Goal: Information Seeking & Learning: Learn about a topic

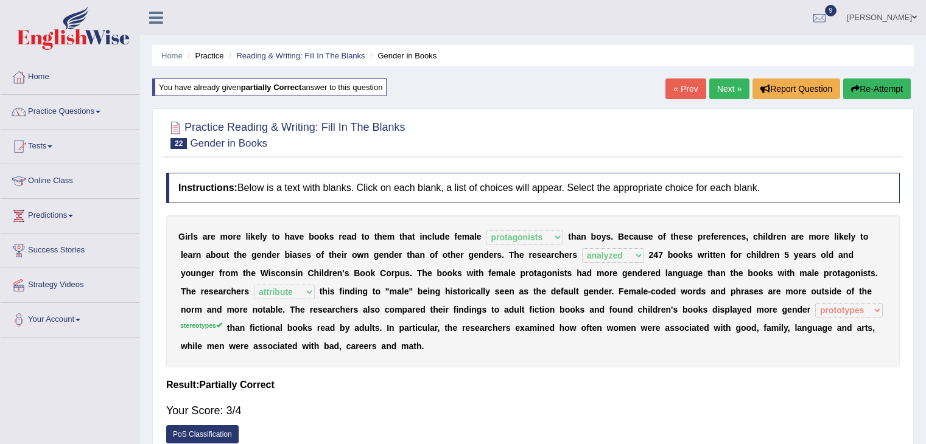
select select "protagonists"
select select "analyzed"
select select "attribute"
select select "prototypes"
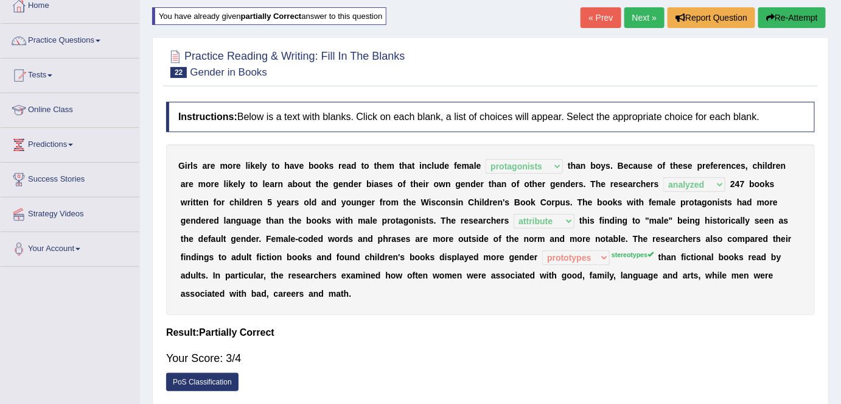
scroll to position [73, 0]
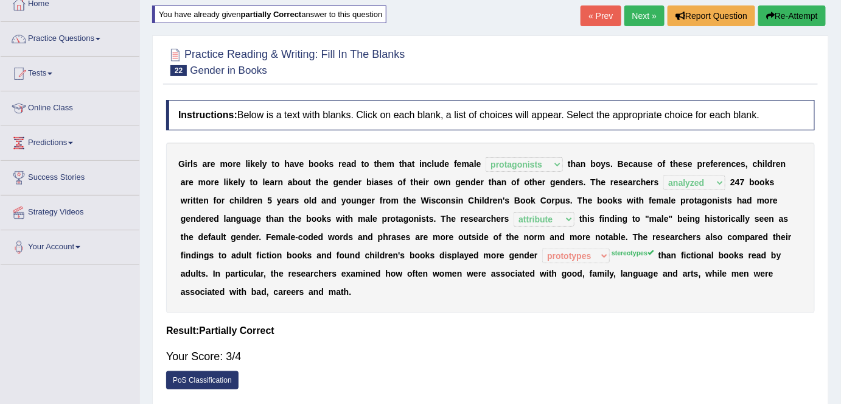
click at [639, 16] on link "Next »" at bounding box center [645, 15] width 40 height 21
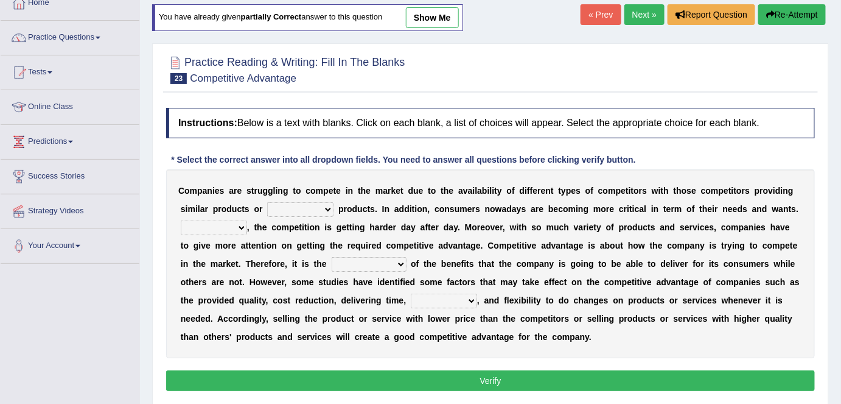
click at [328, 206] on select "constitution restitution substitution institution" at bounding box center [300, 209] width 66 height 15
select select "substitution"
click at [267, 202] on select "constitution restitution substitution institution" at bounding box center [300, 209] width 66 height 15
click at [235, 228] on select "However Instead Additionally Therefore" at bounding box center [214, 227] width 66 height 15
select select "Therefore"
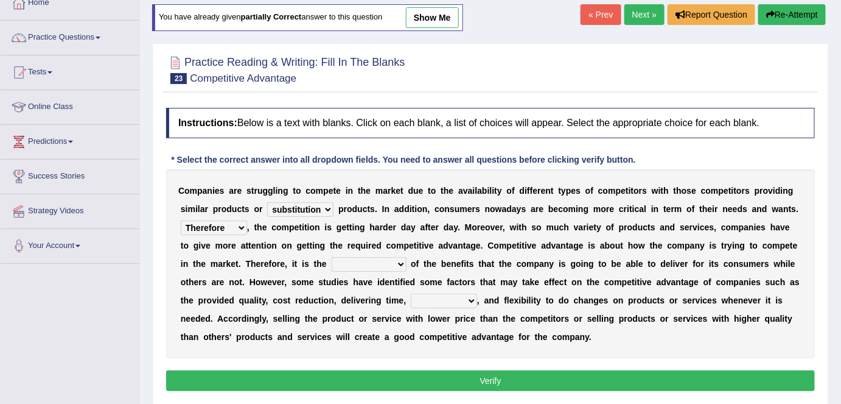
click at [181, 220] on select "However Instead Additionally Therefore" at bounding box center [214, 227] width 66 height 15
click at [388, 262] on select "dissemination ordination determination incarnation" at bounding box center [369, 264] width 75 height 15
click at [282, 273] on div "C o m p a n i e s a r e s t r u g g l i n g t o c o m p e t e i n t h e m a r k…" at bounding box center [490, 263] width 649 height 189
click at [386, 263] on select "dissemination ordination determination incarnation" at bounding box center [369, 264] width 75 height 15
select select "incarnation"
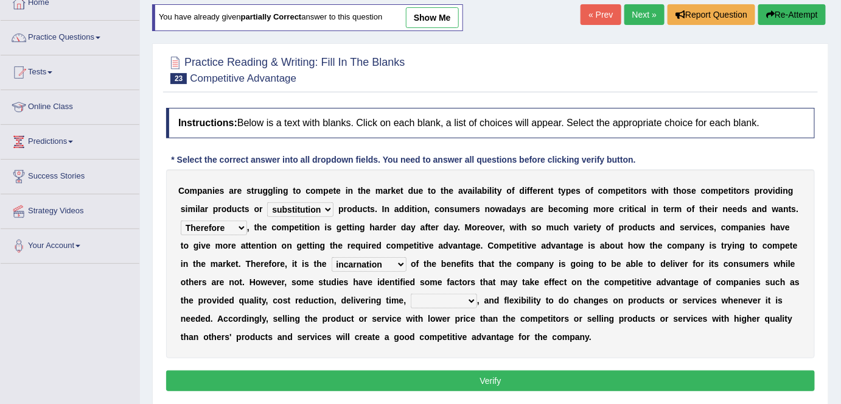
click at [332, 257] on select "dissemination ordination determination incarnation" at bounding box center [369, 264] width 75 height 15
click at [384, 262] on select "dissemination ordination determination incarnation" at bounding box center [369, 264] width 75 height 15
click at [332, 257] on select "dissemination ordination determination incarnation" at bounding box center [369, 264] width 75 height 15
click at [471, 298] on select "captivation aggregation deprivation innovation" at bounding box center [444, 300] width 66 height 15
select select "aggregation"
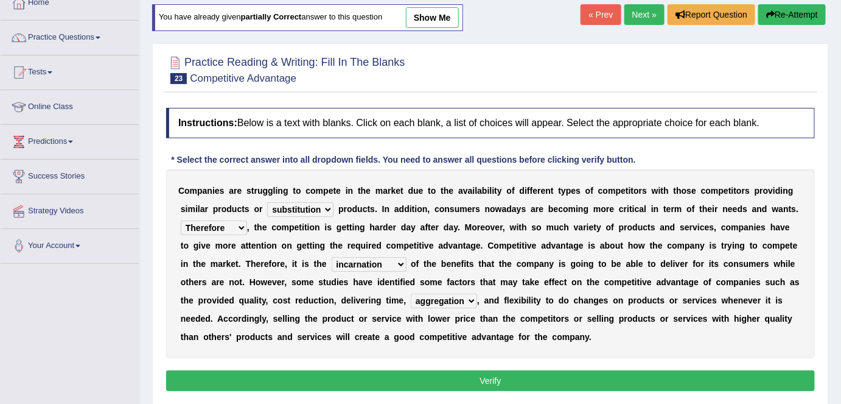
click at [411, 293] on select "captivation aggregation deprivation innovation" at bounding box center [444, 300] width 66 height 15
click at [494, 374] on button "Verify" at bounding box center [490, 380] width 649 height 21
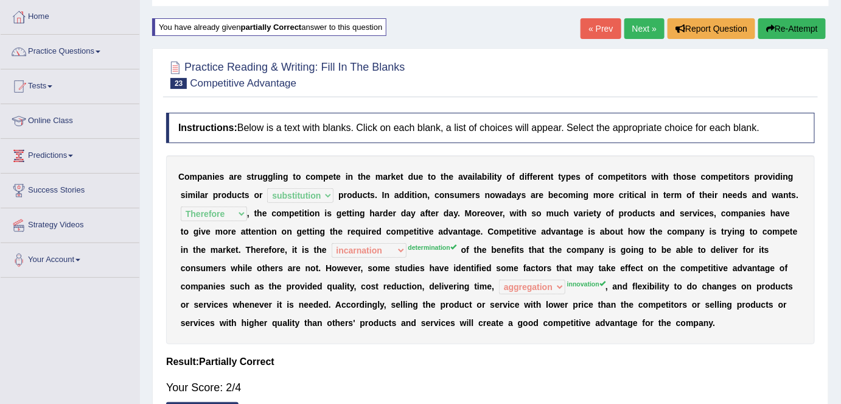
scroll to position [56, 0]
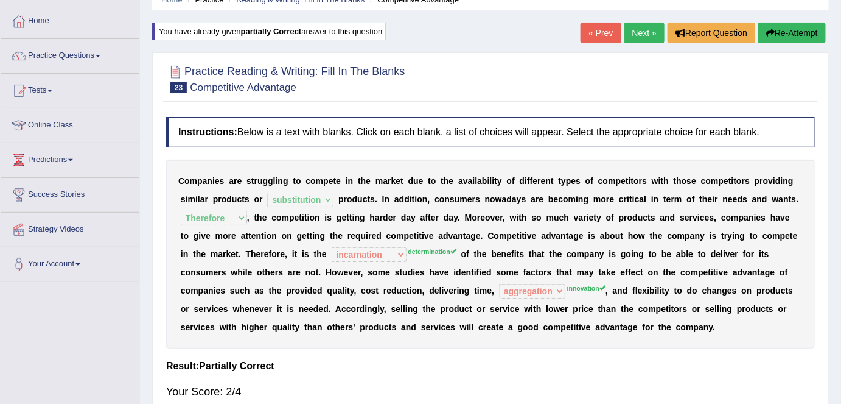
click at [642, 37] on link "Next »" at bounding box center [645, 33] width 40 height 21
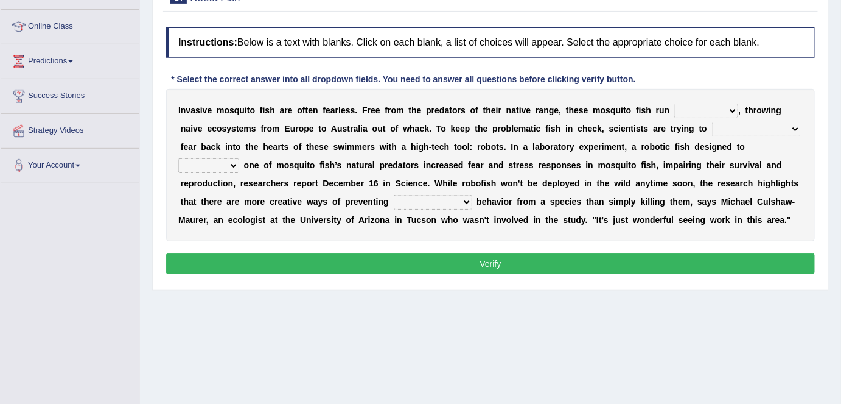
scroll to position [154, 0]
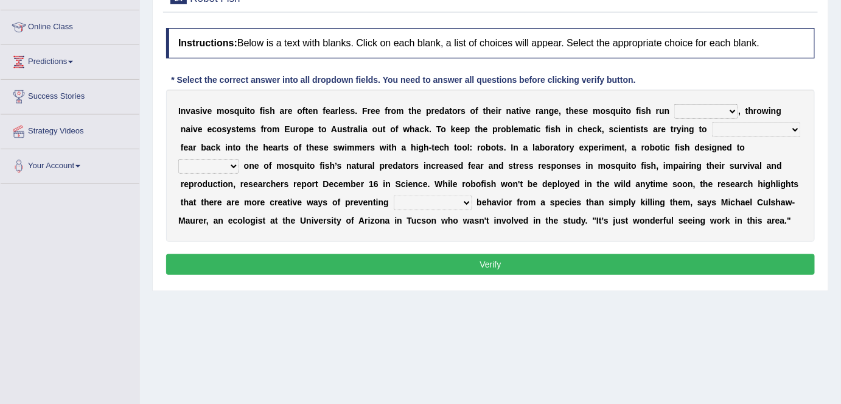
click at [730, 107] on select "occupant flippant rampant concordant" at bounding box center [707, 111] width 64 height 15
select select "flippant"
click at [675, 104] on select "occupant flippant rampant concordant" at bounding box center [707, 111] width 64 height 15
click at [766, 126] on select "accept spike strike drake" at bounding box center [756, 129] width 89 height 15
select select "strike"
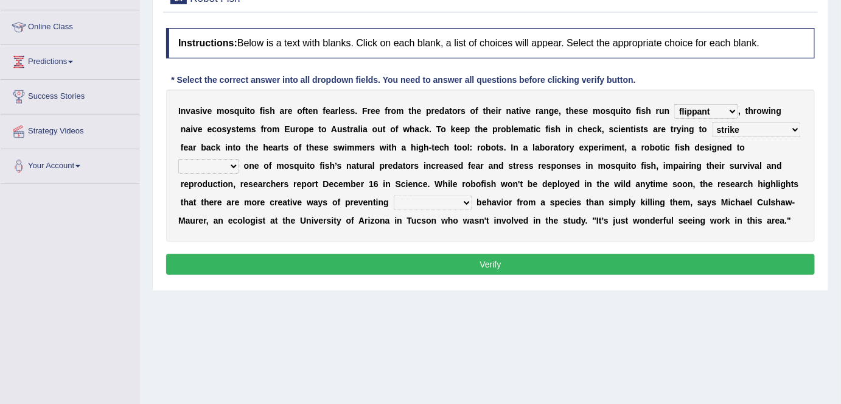
click at [712, 122] on select "accept spike strike drake" at bounding box center [756, 129] width 89 height 15
click at [239, 159] on select "bequest mimic battle conquest" at bounding box center [208, 166] width 61 height 15
select select "mimic"
click at [239, 159] on select "bequest mimic battle conquest" at bounding box center [208, 166] width 61 height 15
click at [398, 198] on select "unprivileged unprecedented uncharted unwanted" at bounding box center [433, 202] width 79 height 15
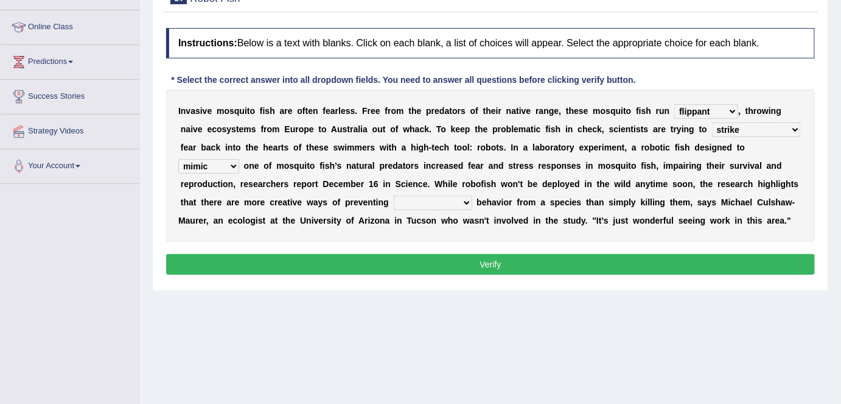
select select "unwanted"
click at [394, 195] on select "unprivileged unprecedented uncharted unwanted" at bounding box center [433, 202] width 79 height 15
click at [239, 159] on select "bequest mimic battle conquest" at bounding box center [208, 166] width 61 height 15
click at [536, 268] on button "Verify" at bounding box center [490, 264] width 649 height 21
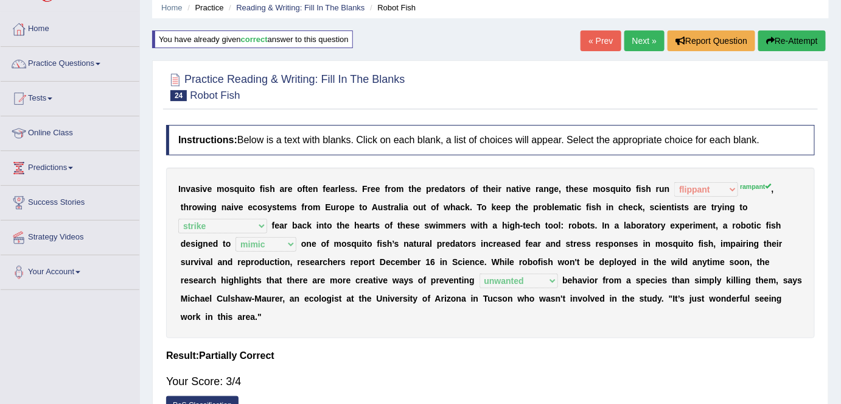
scroll to position [44, 0]
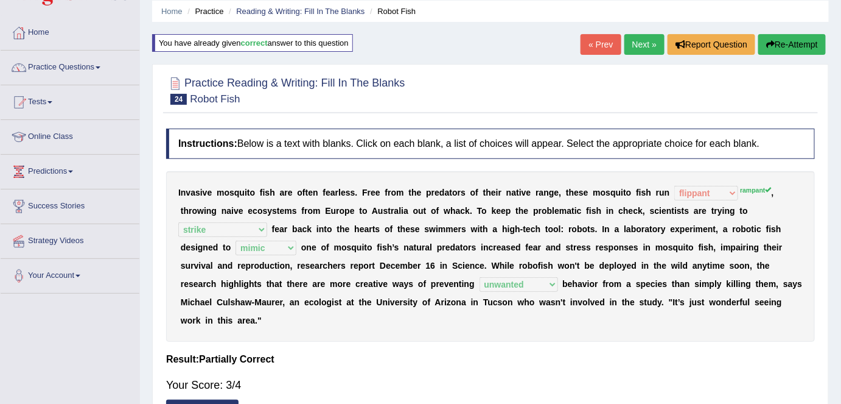
click at [648, 43] on link "Next »" at bounding box center [645, 44] width 40 height 21
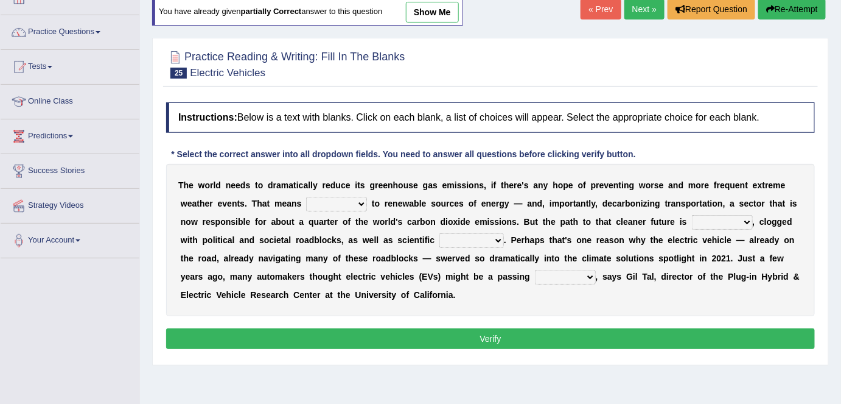
scroll to position [102, 0]
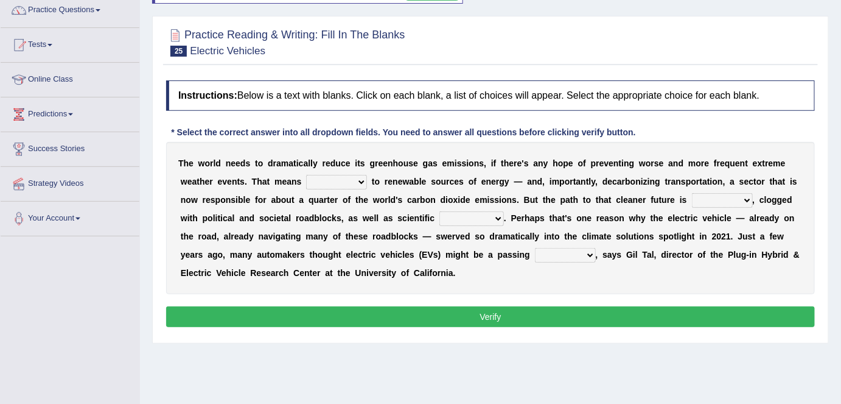
click at [361, 177] on select "grafting drafting crafting shifting" at bounding box center [336, 182] width 61 height 15
select select "shifting"
click at [306, 175] on select "grafting drafting crafting shifting" at bounding box center [336, 182] width 61 height 15
click at [745, 197] on select "daunting daunted daunt dauntless" at bounding box center [722, 200] width 61 height 15
select select "daunted"
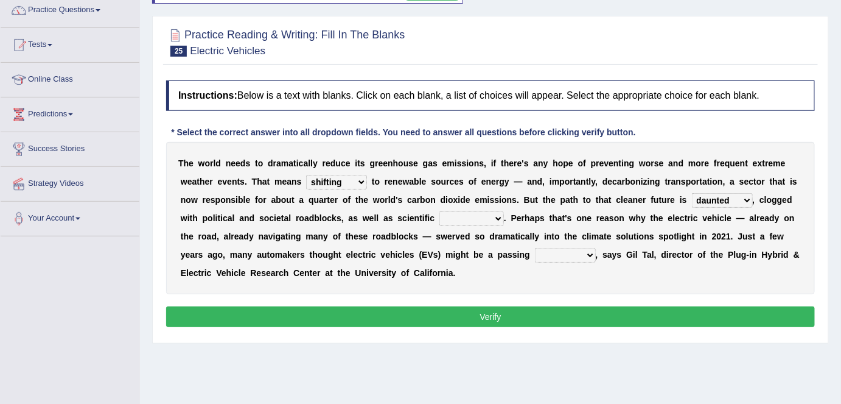
click at [692, 193] on select "daunting daunted daunt dauntless" at bounding box center [722, 200] width 61 height 15
click at [498, 215] on select "spectacles obstacles tentacles receptacles" at bounding box center [472, 218] width 65 height 15
select select "obstacles"
click at [440, 211] on select "spectacles obstacles tentacles receptacles" at bounding box center [472, 218] width 65 height 15
click at [499, 218] on select "spectacles obstacles tentacles receptacles" at bounding box center [472, 218] width 65 height 15
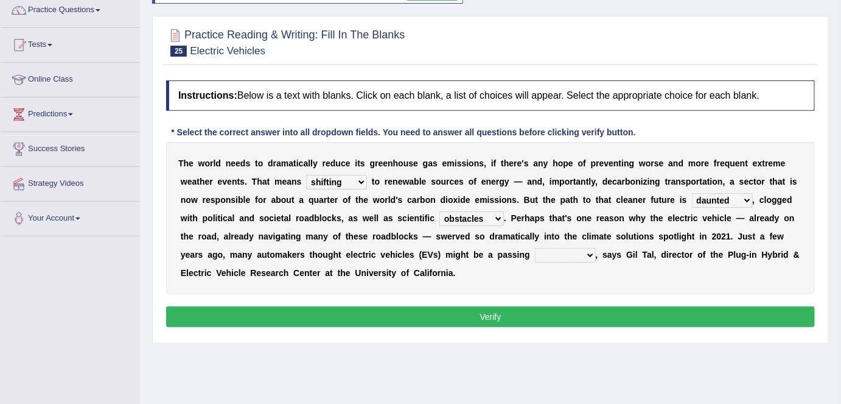
click at [499, 218] on select "spectacles obstacles tentacles receptacles" at bounding box center [472, 218] width 65 height 15
click at [589, 253] on select "fad gad tad lad" at bounding box center [565, 255] width 61 height 15
select select "lad"
click at [535, 248] on select "fad gad tad lad" at bounding box center [565, 255] width 61 height 15
click at [505, 316] on button "Verify" at bounding box center [490, 316] width 649 height 21
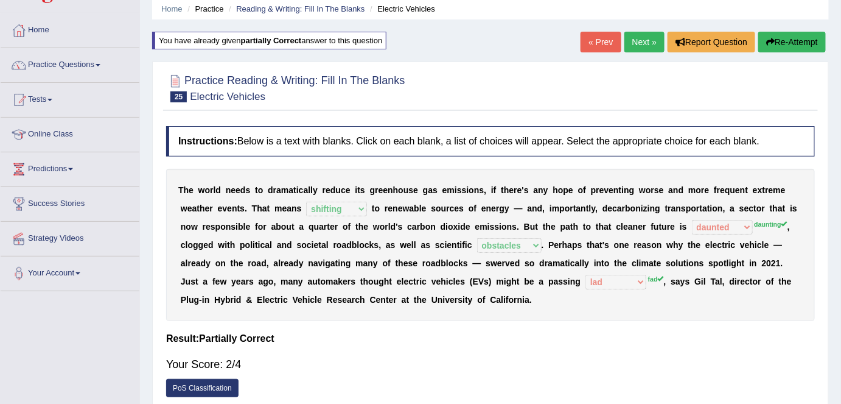
scroll to position [35, 0]
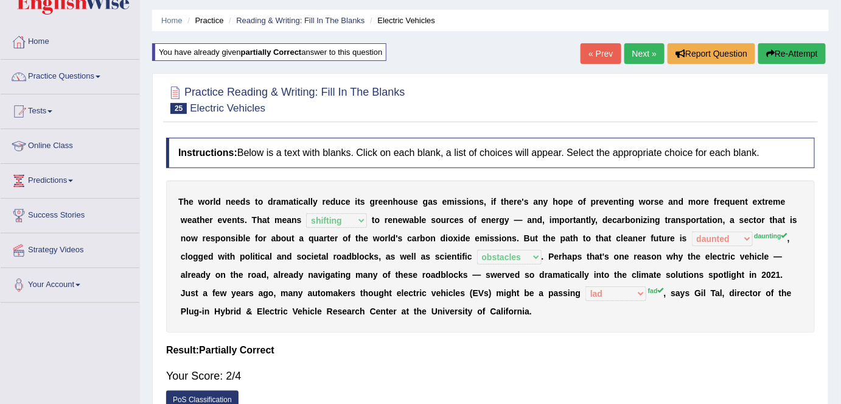
click at [644, 54] on link "Next »" at bounding box center [645, 53] width 40 height 21
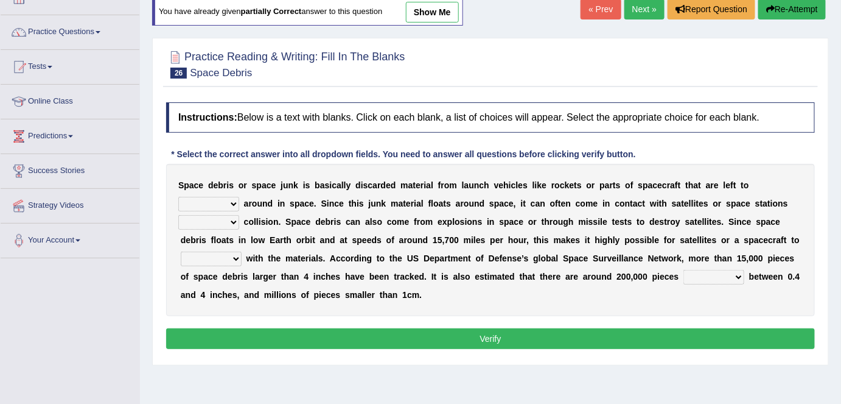
scroll to position [84, 0]
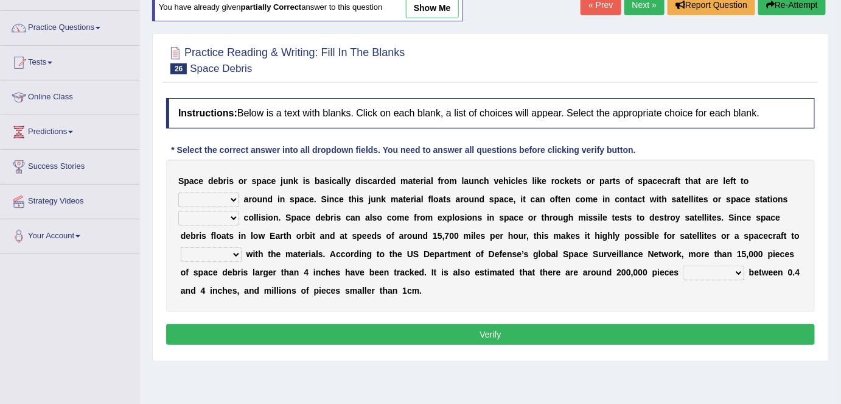
click at [596, 356] on div "Practice Reading & Writing: Fill In The Blanks 26 Space Debris Instructions: Be…" at bounding box center [490, 197] width 677 height 328
click at [231, 195] on select "twist center roam loll" at bounding box center [208, 199] width 61 height 15
select select "roam"
click at [178, 192] on select "twist center roam loll" at bounding box center [208, 199] width 61 height 15
click at [234, 217] on select "risks risk risked risking" at bounding box center [208, 218] width 61 height 15
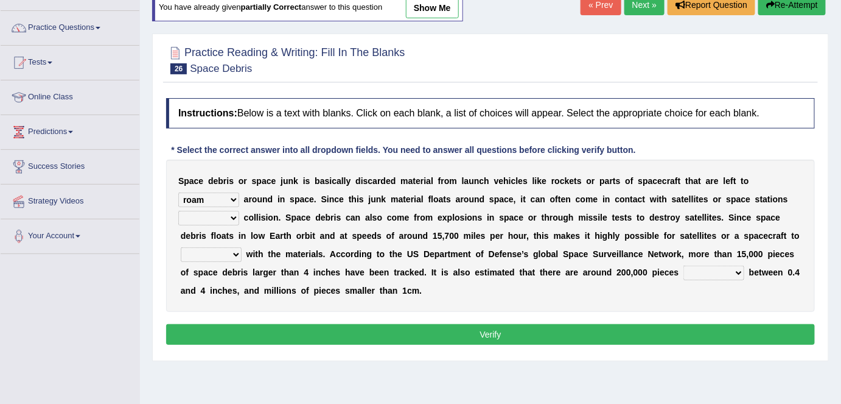
select select "risked"
click at [178, 211] on select "risks risk risked risking" at bounding box center [208, 218] width 61 height 15
click at [235, 252] on select "collect collate collide collocate" at bounding box center [211, 254] width 61 height 15
select select "collide"
click at [181, 247] on select "collect collate collide collocate" at bounding box center [211, 254] width 61 height 15
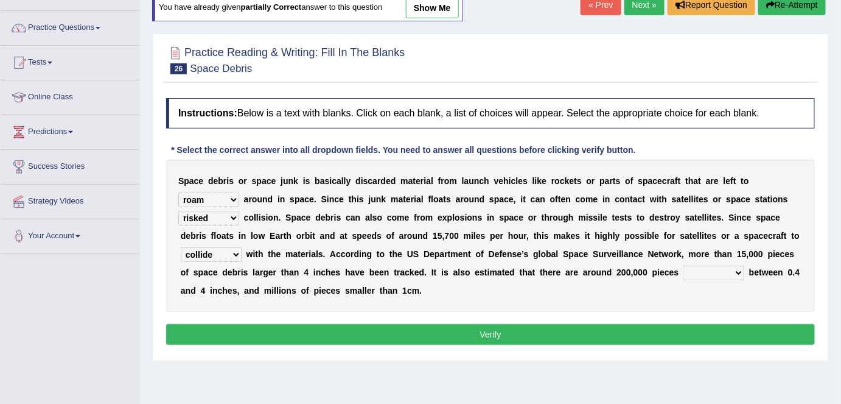
click at [737, 268] on select "sized sizing size sizes" at bounding box center [714, 272] width 61 height 15
select select "sizes"
click at [684, 265] on select "sized sizing size sizes" at bounding box center [714, 272] width 61 height 15
click at [232, 215] on select "risks risk risked risking" at bounding box center [208, 218] width 61 height 15
select select "risk"
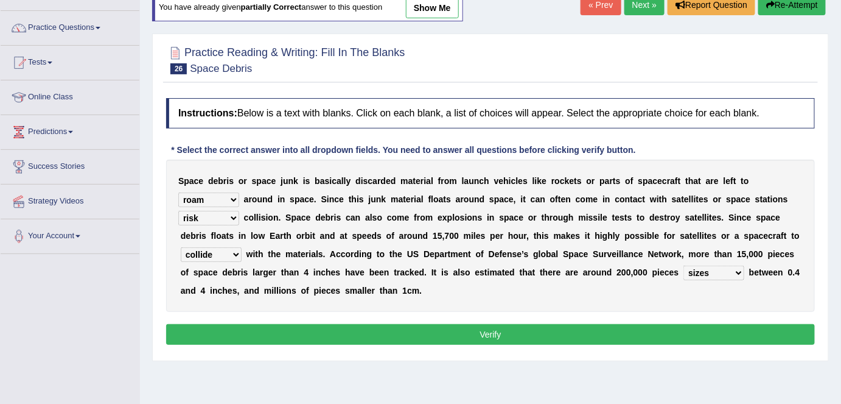
click at [178, 211] on select "risks risk risked risking" at bounding box center [208, 218] width 61 height 15
click at [442, 330] on button "Verify" at bounding box center [490, 334] width 649 height 21
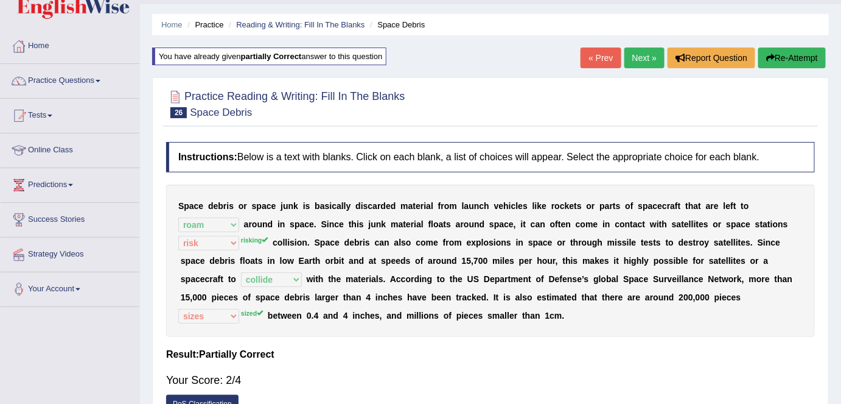
scroll to position [33, 0]
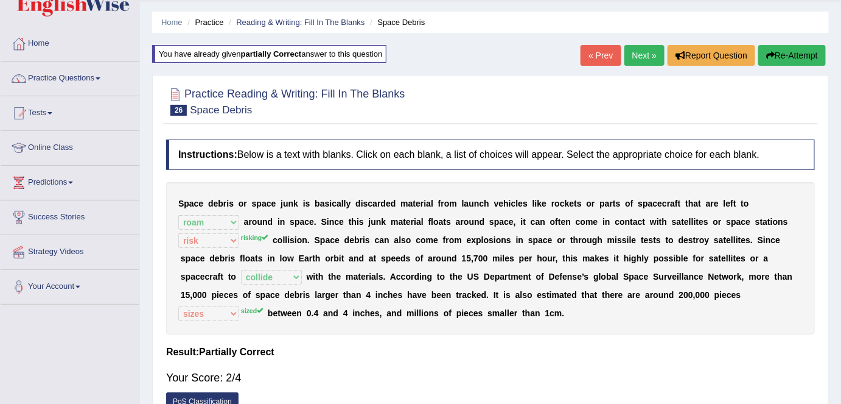
click at [642, 57] on link "Next »" at bounding box center [645, 55] width 40 height 21
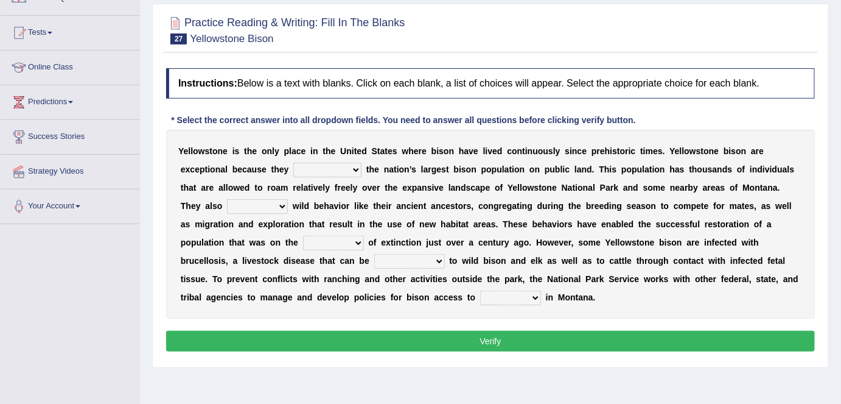
scroll to position [115, 0]
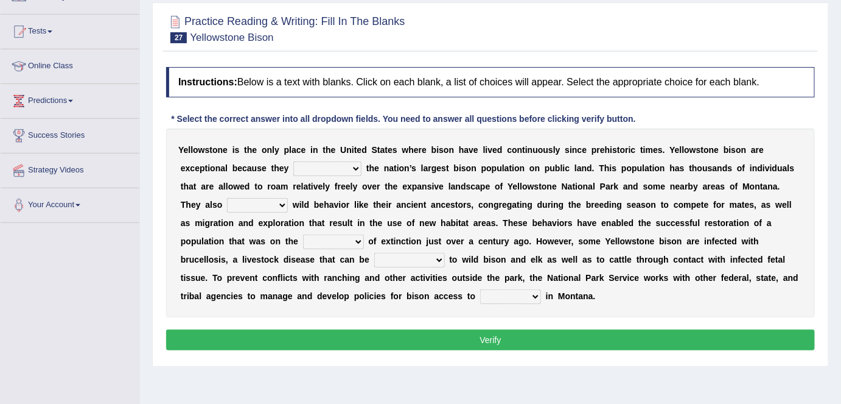
click at [355, 164] on select "congregate comprise consist compromise" at bounding box center [327, 168] width 68 height 15
select select "consist"
click at [293, 161] on select "congregate comprise consist compromise" at bounding box center [327, 168] width 68 height 15
click at [281, 202] on select "exhibit disregard resist encourage" at bounding box center [257, 205] width 61 height 15
click at [414, 208] on div "Y e l l o w s t o n e i s t h e o n l y p l a c e i n t h e U n i t e d S t a t…" at bounding box center [490, 222] width 649 height 189
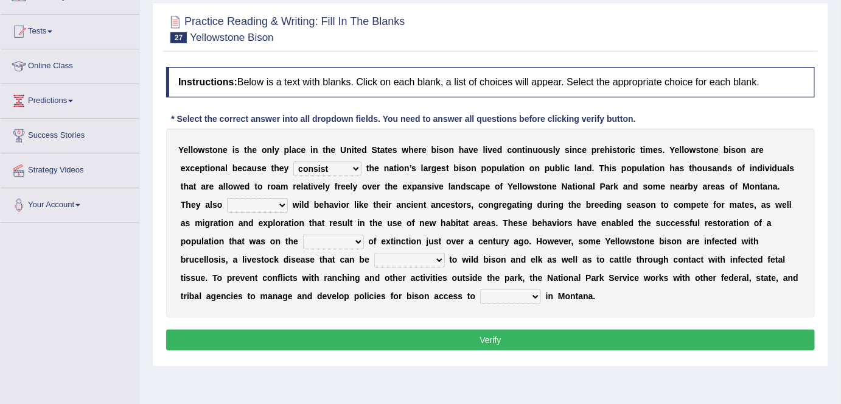
click at [281, 200] on select "exhibit disregard resist encourage" at bounding box center [257, 205] width 61 height 15
select select "resist"
click at [227, 198] on select "exhibit disregard resist encourage" at bounding box center [257, 205] width 61 height 15
click at [356, 236] on select "brine brink danger brindle" at bounding box center [333, 241] width 61 height 15
select select "danger"
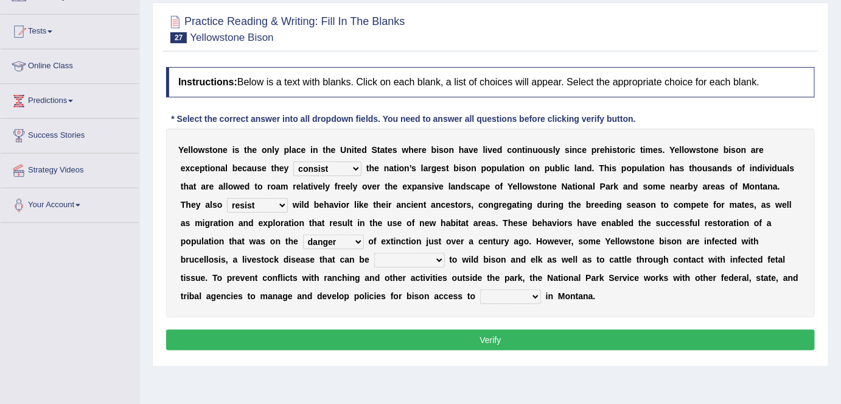
click at [303, 234] on select "brine brink danger brindle" at bounding box center [333, 241] width 61 height 15
click at [438, 258] on select "transplanted transported transgressed transmitted" at bounding box center [409, 260] width 71 height 15
select select "transmitted"
click at [374, 253] on select "transplanted transported transgressed transmitted" at bounding box center [409, 260] width 71 height 15
click at [535, 294] on select "habitat habitat habitant food" at bounding box center [510, 296] width 61 height 15
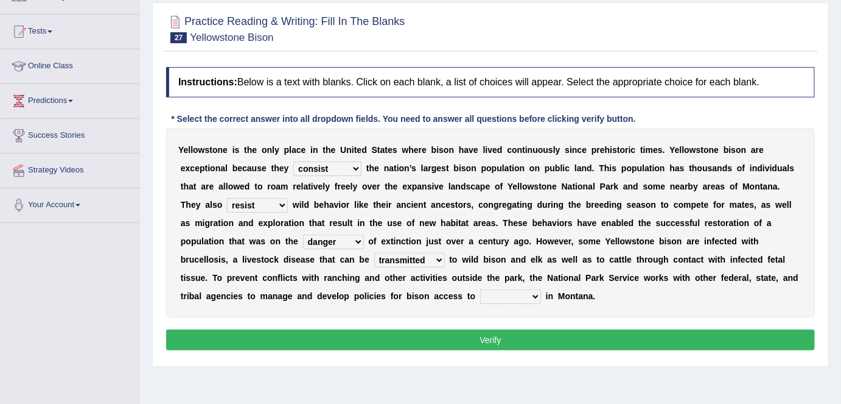
select select "habitat"
click at [480, 289] on select "habitat habitat habitant food" at bounding box center [510, 296] width 61 height 15
click at [500, 338] on button "Verify" at bounding box center [490, 339] width 649 height 21
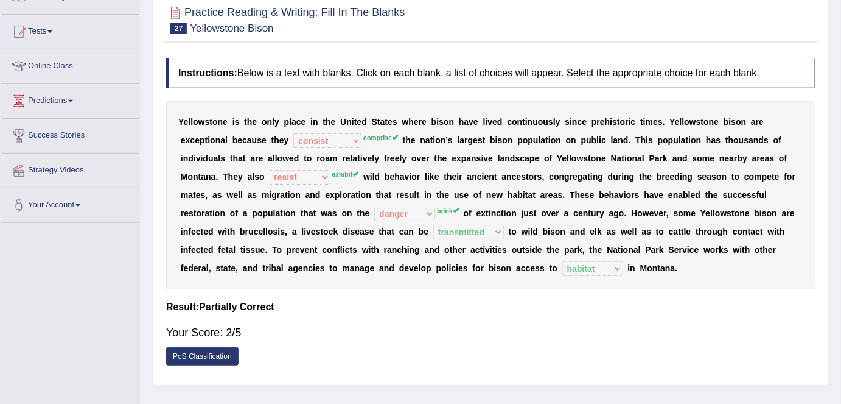
drag, startPoint x: 841, startPoint y: 157, endPoint x: 844, endPoint y: 113, distance: 44.6
click at [841, 113] on html "Toggle navigation Home Practice Questions Speaking Practice Read Aloud Repeat S…" at bounding box center [420, 87] width 841 height 404
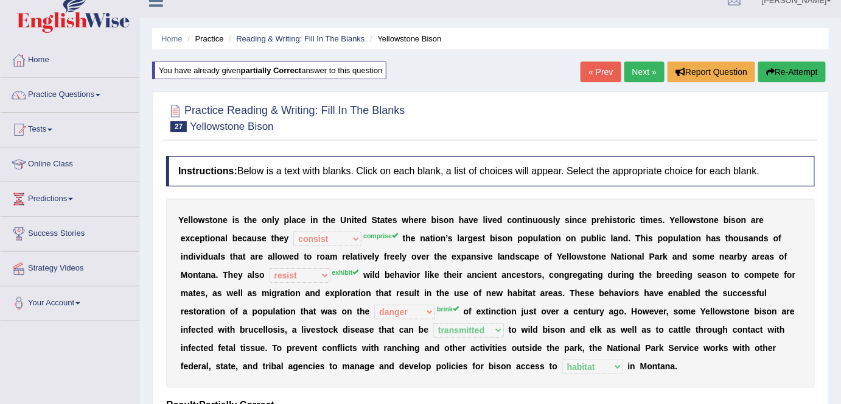
scroll to position [0, 0]
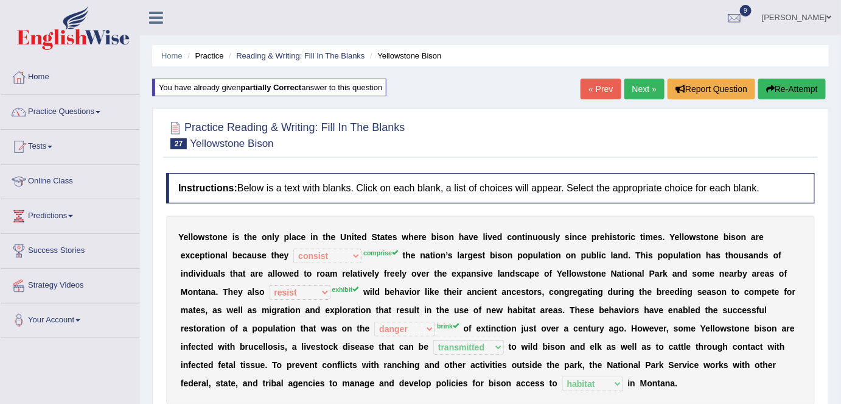
click at [647, 93] on link "Next »" at bounding box center [645, 89] width 40 height 21
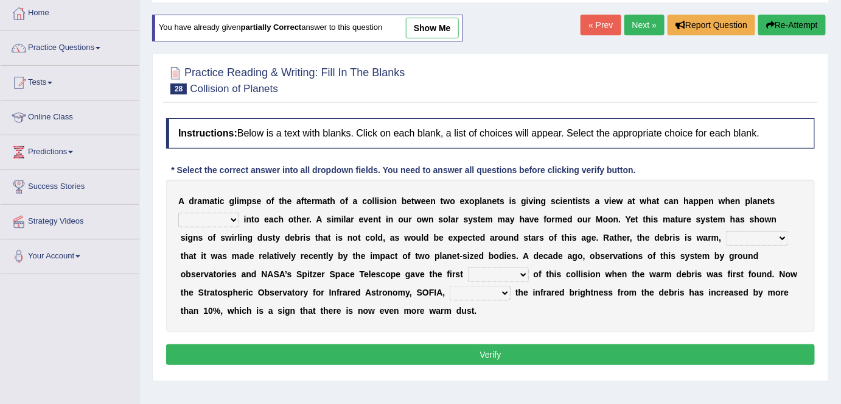
scroll to position [66, 0]
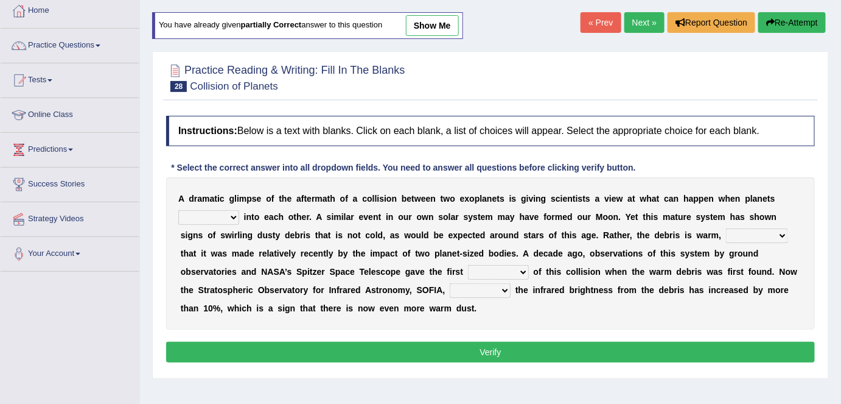
click at [234, 211] on select "crash explore roam implode" at bounding box center [208, 217] width 61 height 15
select select "explore"
click at [178, 210] on select "crash explore roam implode" at bounding box center [208, 217] width 61 height 15
click at [783, 230] on select "reinforcing sentencing forging conducing" at bounding box center [757, 235] width 62 height 15
select select "forging"
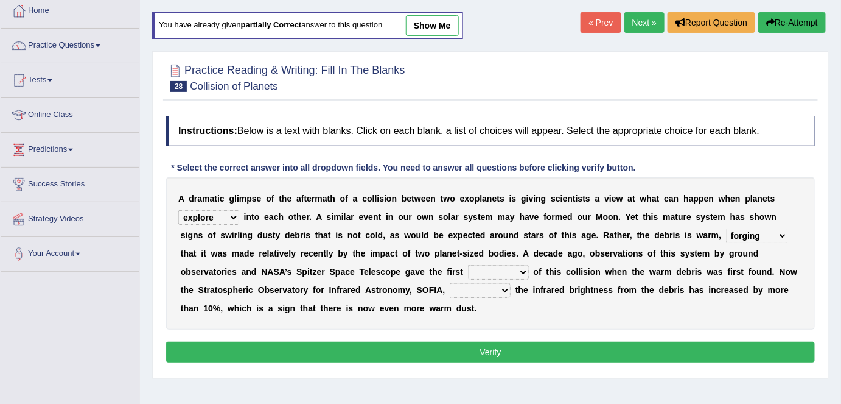
click at [726, 228] on select "reinforcing sentencing forging conducing" at bounding box center [757, 235] width 62 height 15
click at [783, 231] on select "reinforcing sentencing forging conducing" at bounding box center [757, 235] width 62 height 15
click at [519, 268] on select "pints faints hints taints" at bounding box center [498, 272] width 61 height 15
select select "hints"
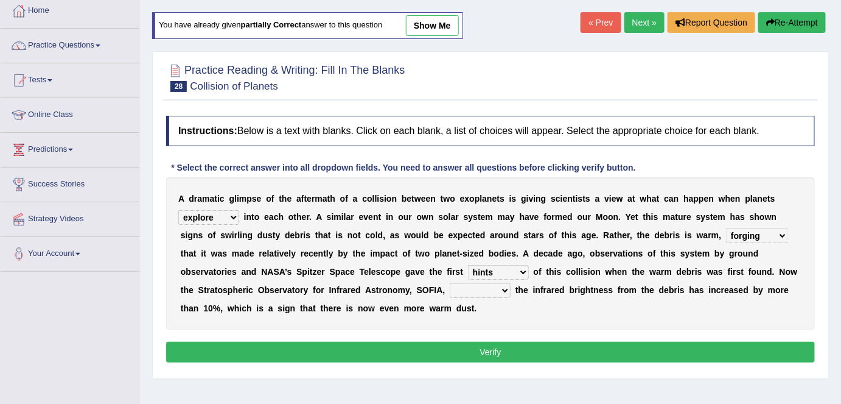
click at [468, 265] on select "pints faints hints taints" at bounding box center [498, 272] width 61 height 15
click at [501, 286] on select "concealed revealed repealed unsealed" at bounding box center [480, 290] width 61 height 15
select select "revealed"
click at [450, 283] on select "concealed revealed repealed unsealed" at bounding box center [480, 290] width 61 height 15
click at [503, 345] on button "Verify" at bounding box center [490, 352] width 649 height 21
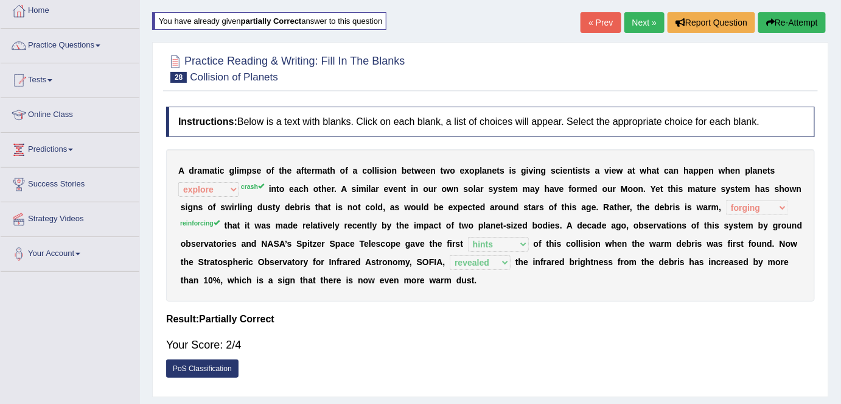
click at [643, 24] on link "Next »" at bounding box center [645, 22] width 40 height 21
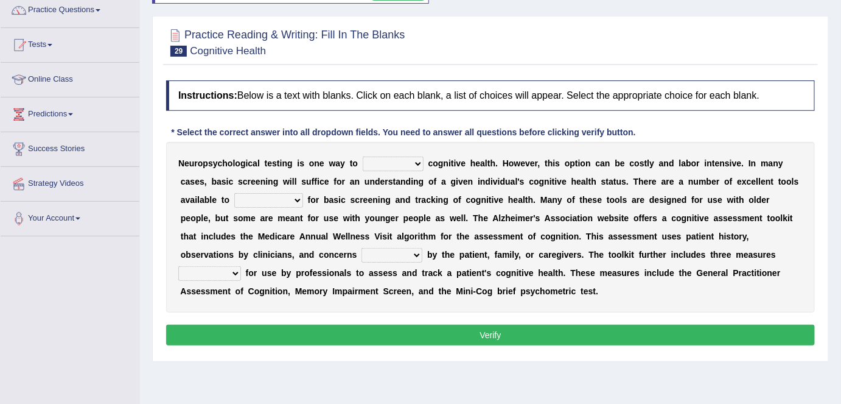
scroll to position [103, 0]
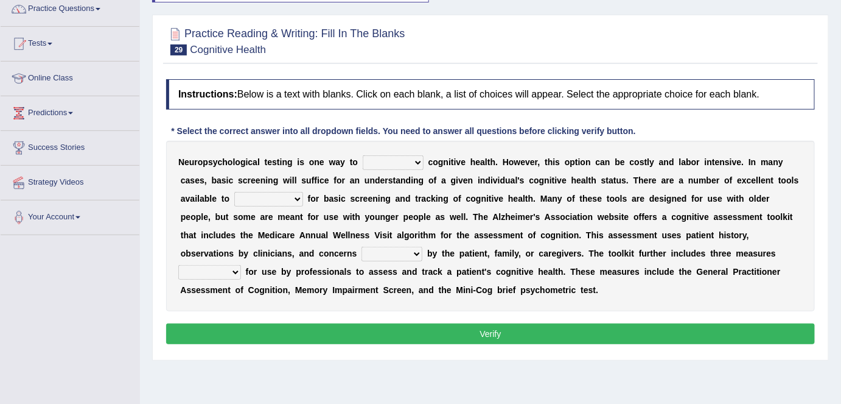
click at [418, 159] on select "obsess assess possess access" at bounding box center [393, 162] width 61 height 15
select select "assess"
click at [363, 155] on select "obsess assess possess access" at bounding box center [393, 162] width 61 height 15
click at [413, 156] on select "obsess assess possess access" at bounding box center [393, 162] width 61 height 15
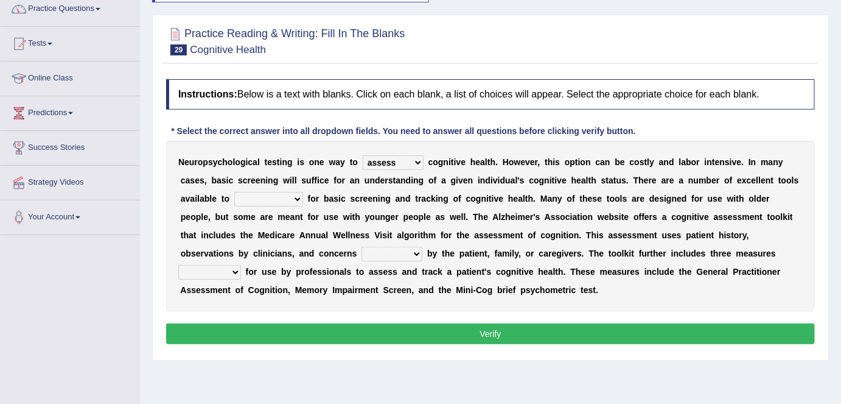
click at [297, 195] on select "stationers practitioners petitioners questioners" at bounding box center [268, 199] width 69 height 15
select select "practitioners"
click at [234, 192] on select "stationers practitioners petitioners questioners" at bounding box center [268, 199] width 69 height 15
click at [413, 249] on select "raised rising arising praised" at bounding box center [392, 254] width 61 height 15
select select "raised"
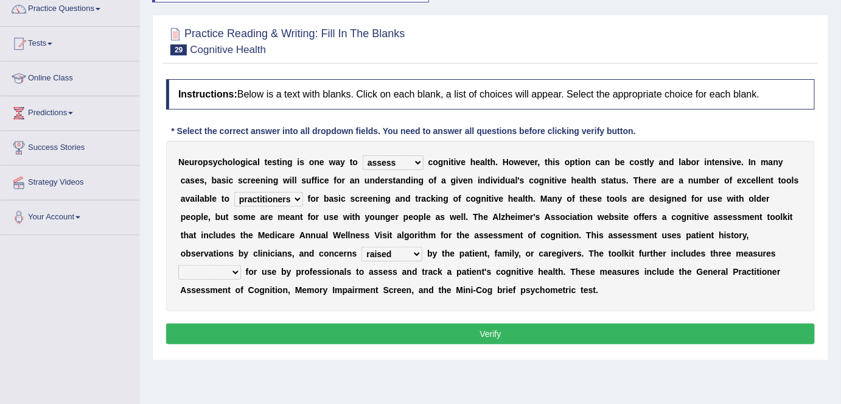
click at [362, 247] on select "raised rising arising praised" at bounding box center [392, 254] width 61 height 15
click at [234, 268] on select "validated intimidated dilapidated antedated" at bounding box center [209, 272] width 63 height 15
select select "antedated"
click at [178, 265] on select "validated intimidated dilapidated antedated" at bounding box center [209, 272] width 63 height 15
click at [382, 331] on button "Verify" at bounding box center [490, 333] width 649 height 21
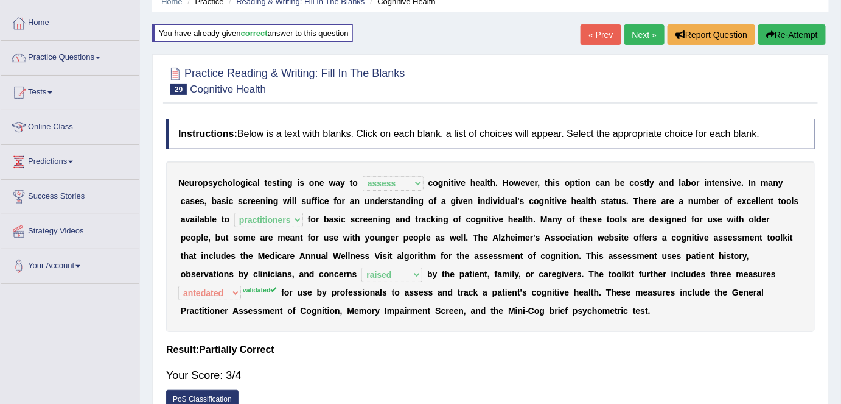
scroll to position [47, 0]
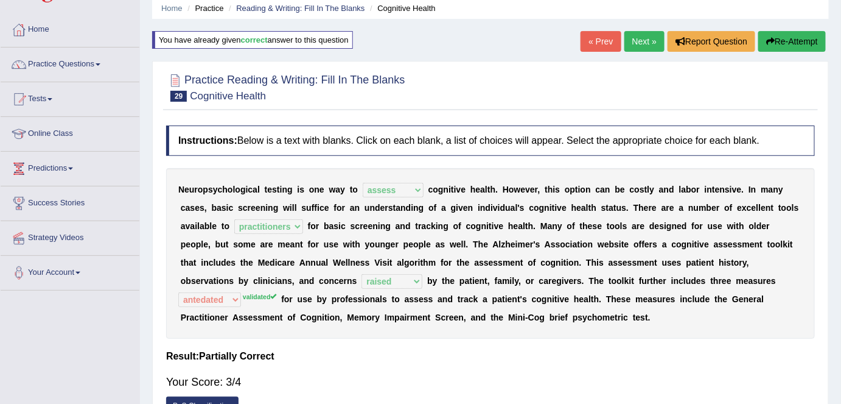
click at [639, 43] on link "Next »" at bounding box center [645, 41] width 40 height 21
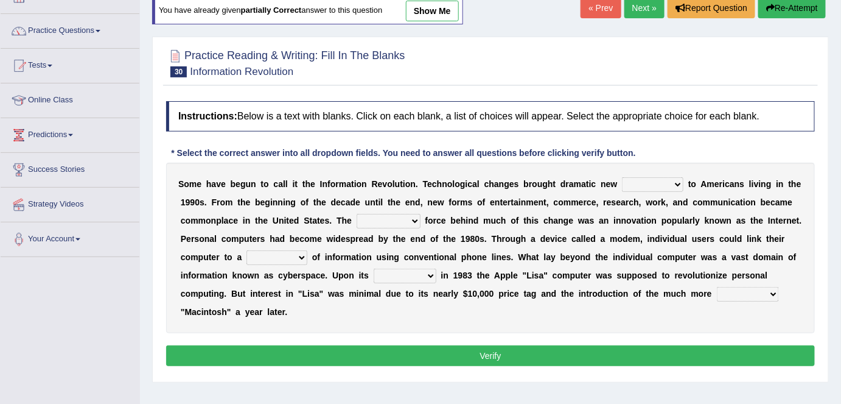
scroll to position [86, 0]
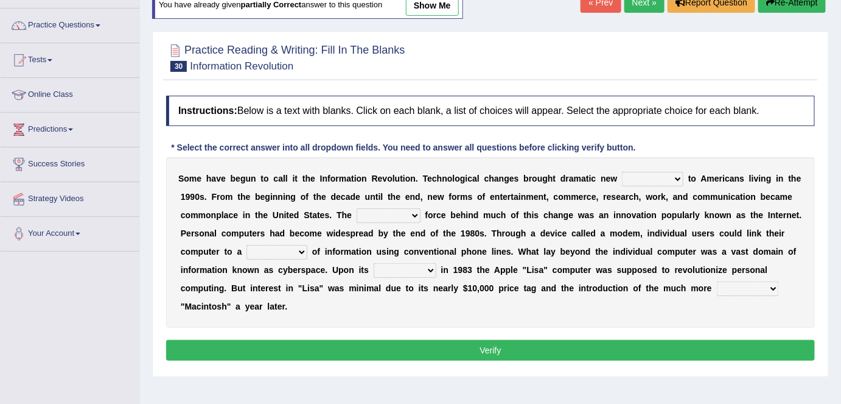
click at [676, 173] on select "challenges puzzles options confusion" at bounding box center [652, 179] width 61 height 15
select select "options"
click at [622, 172] on select "challenges puzzles options confusion" at bounding box center [652, 179] width 61 height 15
click at [412, 211] on select "unremitting uninspiring driving insinuating" at bounding box center [389, 215] width 64 height 15
click at [508, 203] on div "S o m e h a v e b e g u n t o c a l l i t t h e I n f o r m a t i o n R e v o l…" at bounding box center [490, 242] width 649 height 170
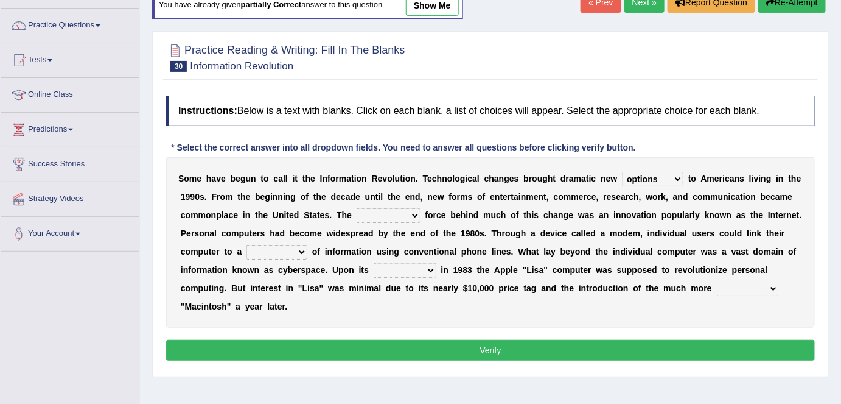
click at [412, 212] on select "unremitting uninspiring driving insinuating" at bounding box center [389, 215] width 64 height 15
select select "driving"
click at [357, 208] on select "unremitting uninspiring driving insinuating" at bounding box center [389, 215] width 64 height 15
click at [427, 265] on select "relief release publication emission" at bounding box center [405, 270] width 63 height 15
select select "publication"
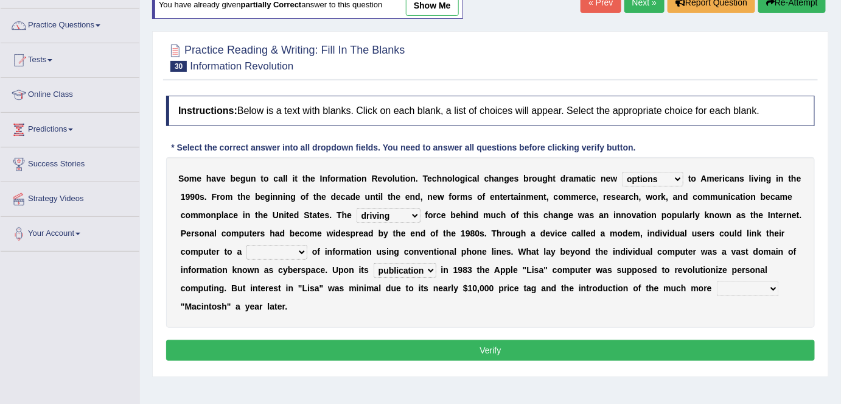
click at [374, 263] on select "relief release publication emission" at bounding box center [405, 270] width 63 height 15
click at [429, 268] on select "relief release publication emission" at bounding box center [405, 270] width 63 height 15
click at [374, 263] on select "relief release publication emission" at bounding box center [405, 270] width 63 height 15
click at [773, 283] on select "convenient affordable advanced formidable" at bounding box center [748, 288] width 62 height 15
select select "advanced"
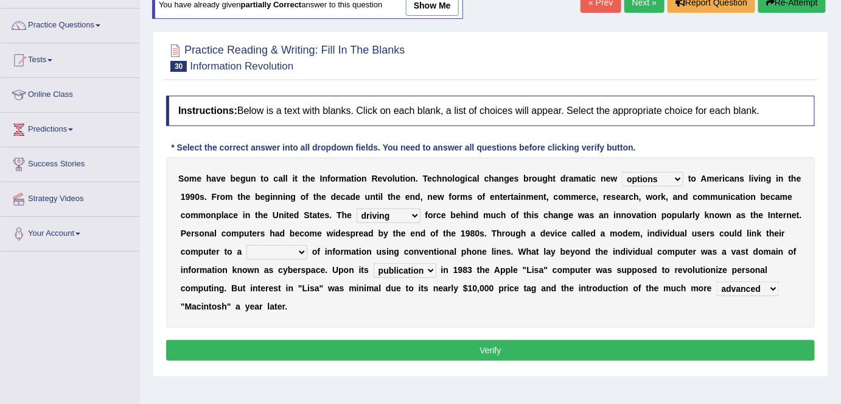
click at [717, 281] on select "convenient affordable advanced formidable" at bounding box center [748, 288] width 62 height 15
click at [525, 355] on button "Verify" at bounding box center [490, 350] width 649 height 21
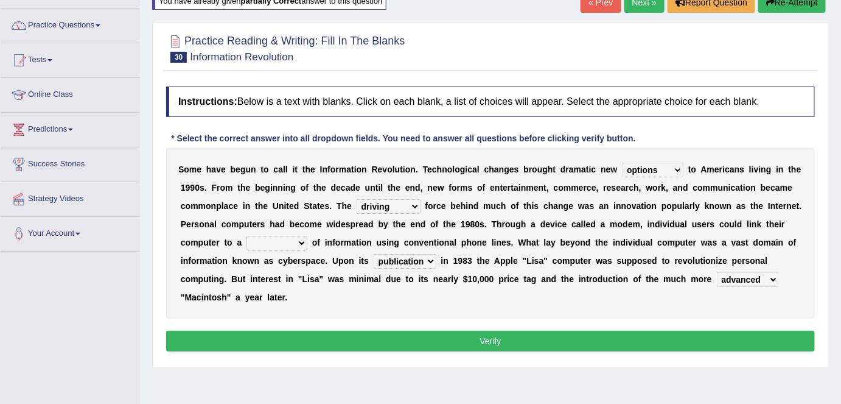
click at [302, 239] on select "magnitude bulk wealth volume" at bounding box center [277, 243] width 61 height 15
select select "volume"
click at [247, 236] on select "magnitude bulk wealth volume" at bounding box center [277, 243] width 61 height 15
click at [406, 338] on button "Verify" at bounding box center [490, 341] width 649 height 21
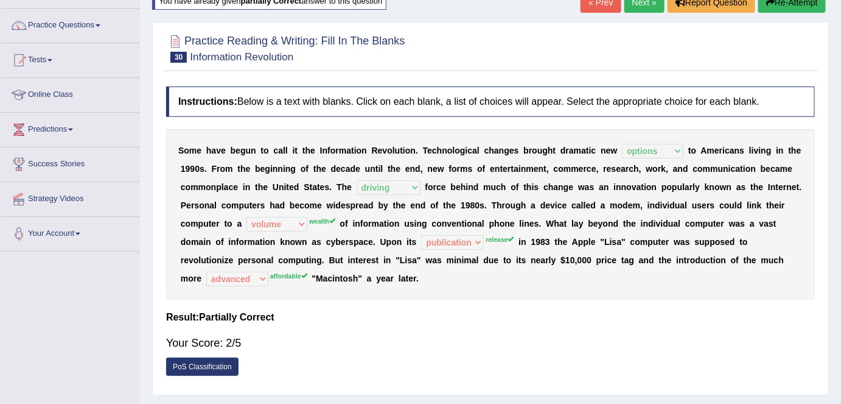
click at [560, 65] on div at bounding box center [490, 47] width 649 height 37
